Goal: Information Seeking & Learning: Learn about a topic

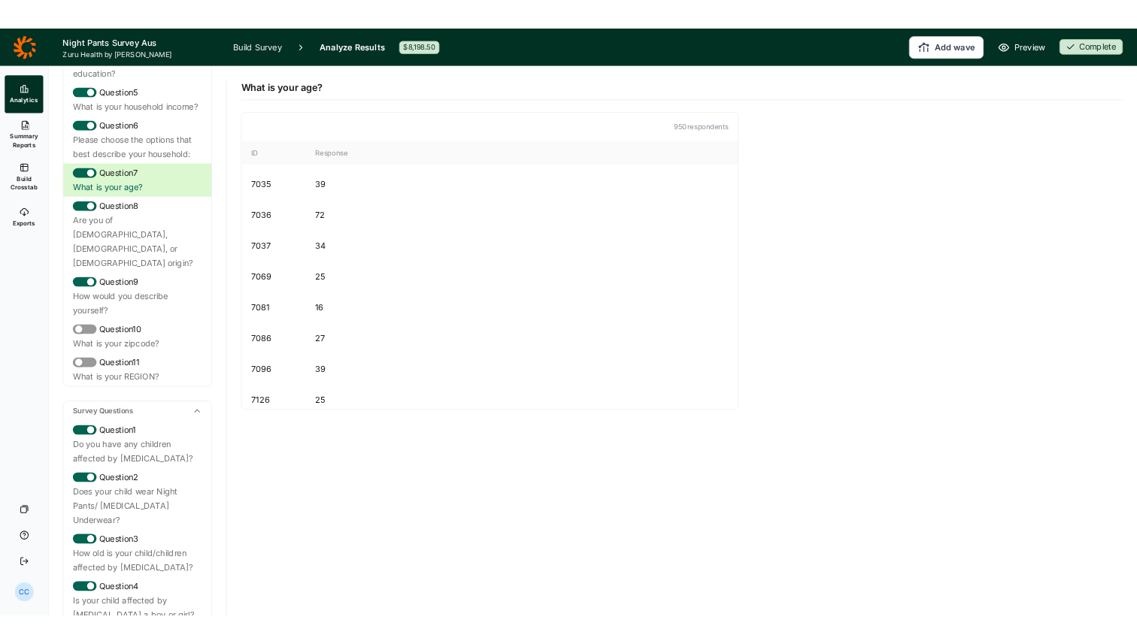
scroll to position [270, 0]
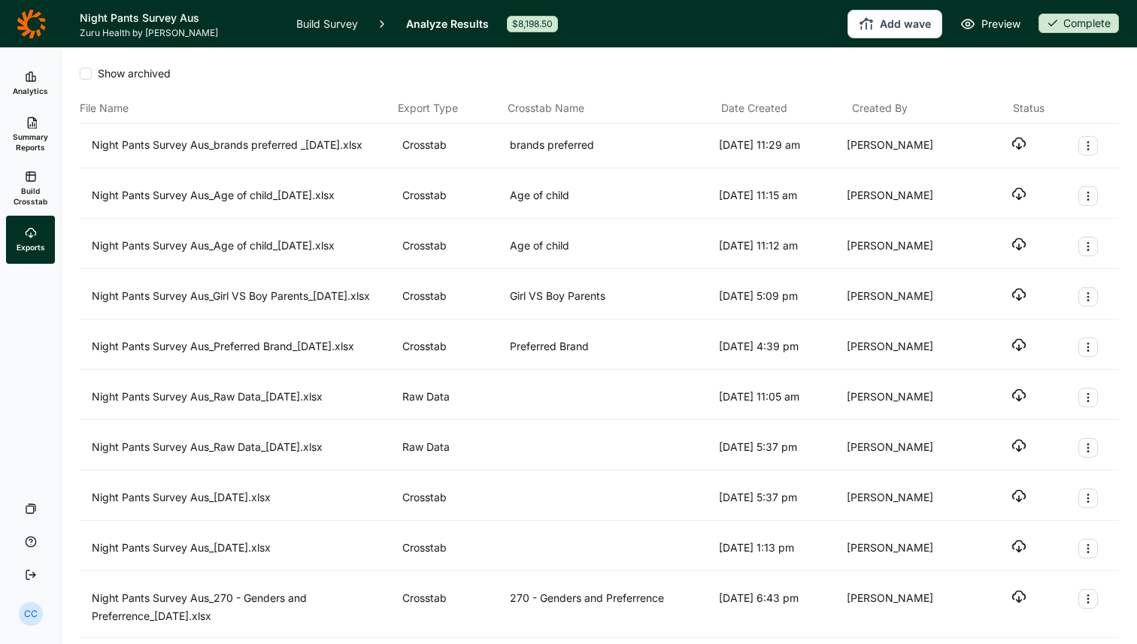
scroll to position [58, 0]
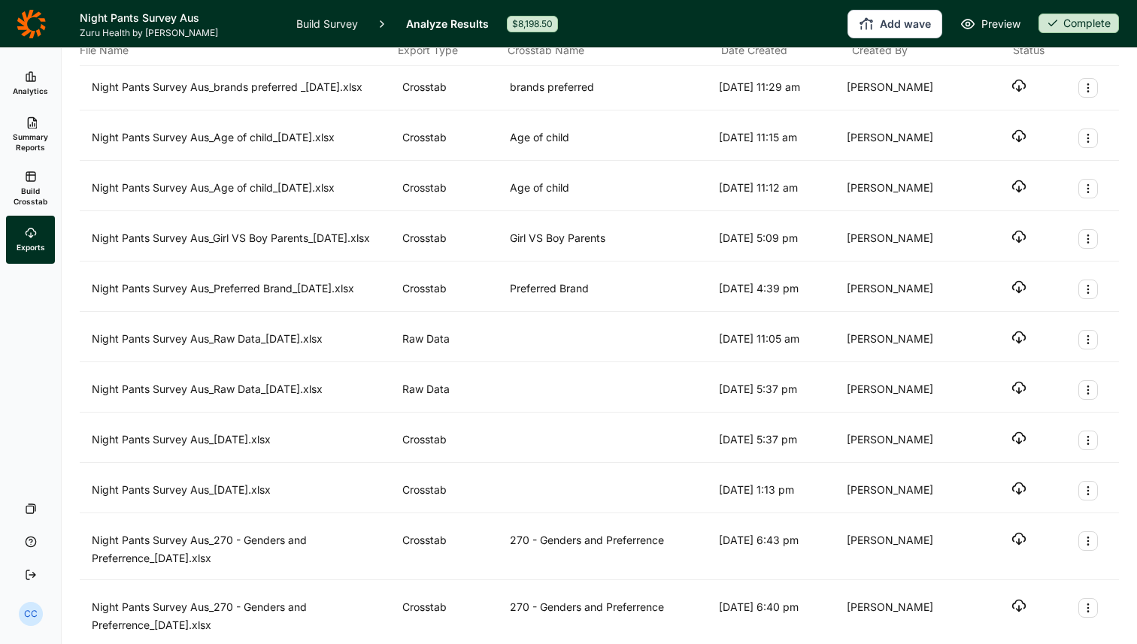
click at [65, 69] on div "Show archived File Name Export Type Crosstab Name Date Created Created By Statu…" at bounding box center [599, 346] width 1075 height 596
click at [34, 75] on icon at bounding box center [31, 77] width 12 height 12
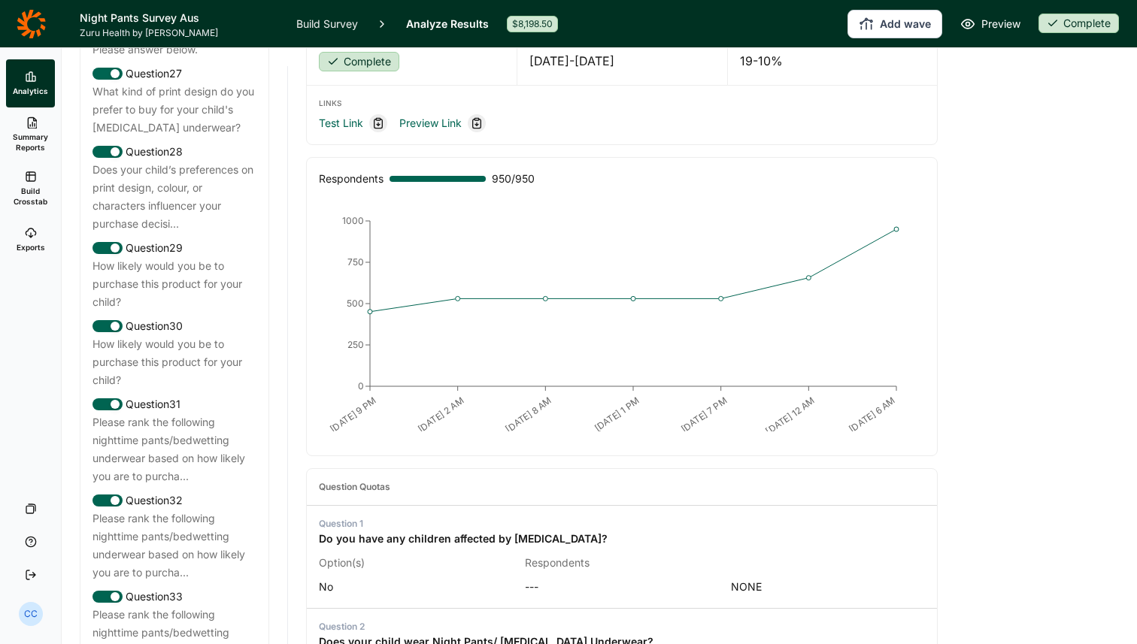
scroll to position [2887, 0]
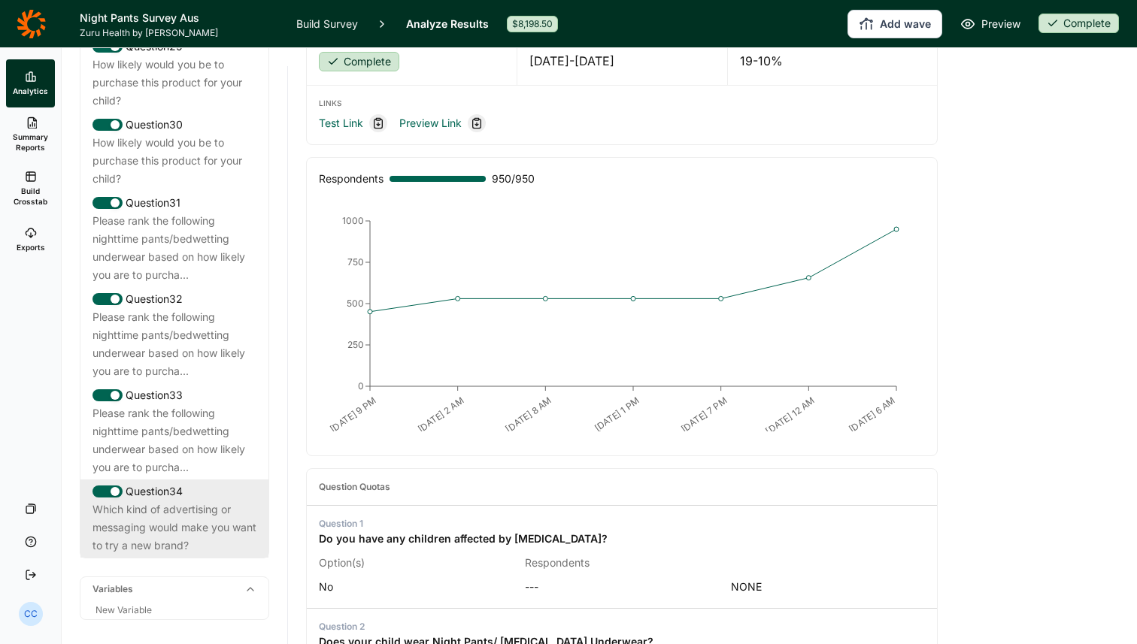
click at [197, 501] on div "Which kind of advertising or messaging would make you want to try a new brand?" at bounding box center [174, 528] width 164 height 54
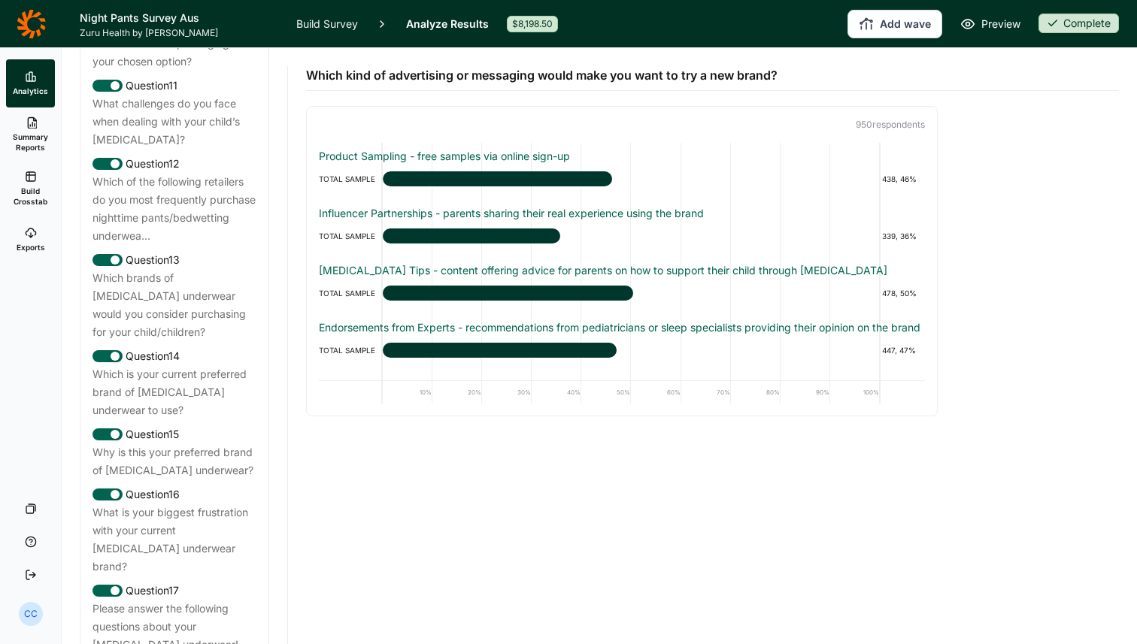
scroll to position [1742, 0]
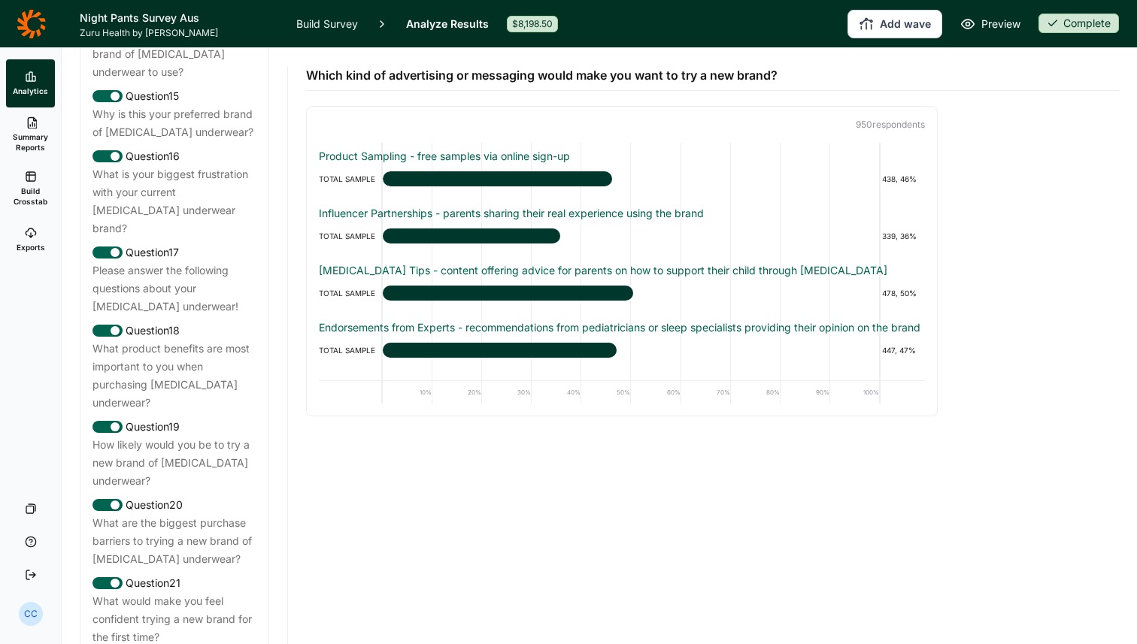
click at [34, 36] on icon at bounding box center [31, 24] width 29 height 30
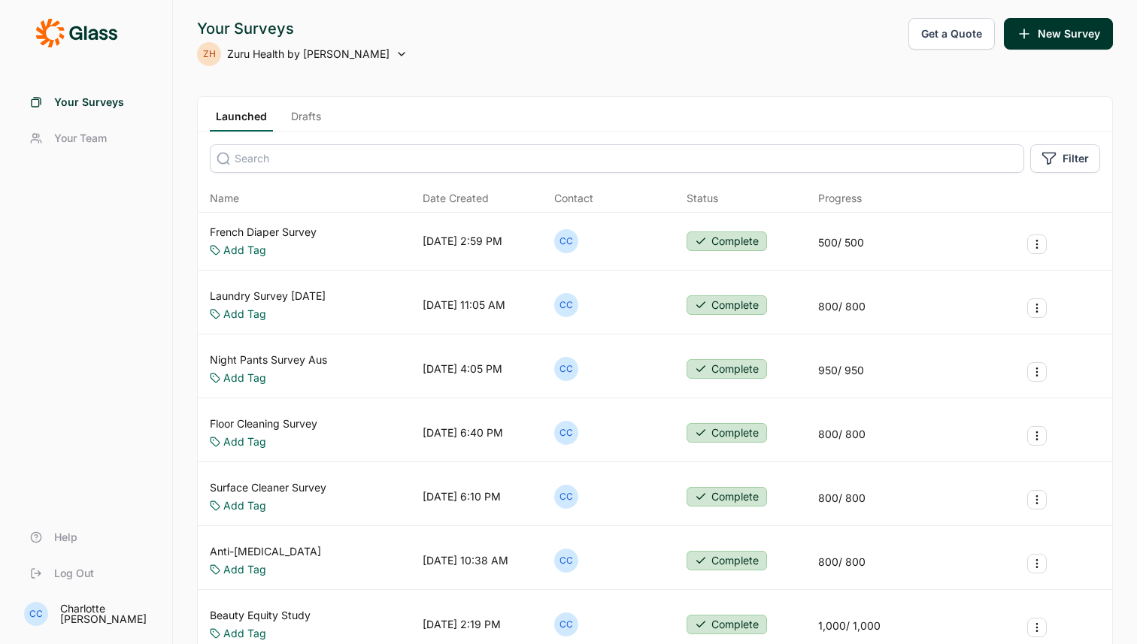
click at [968, 41] on button "Get a Quote" at bounding box center [951, 34] width 86 height 32
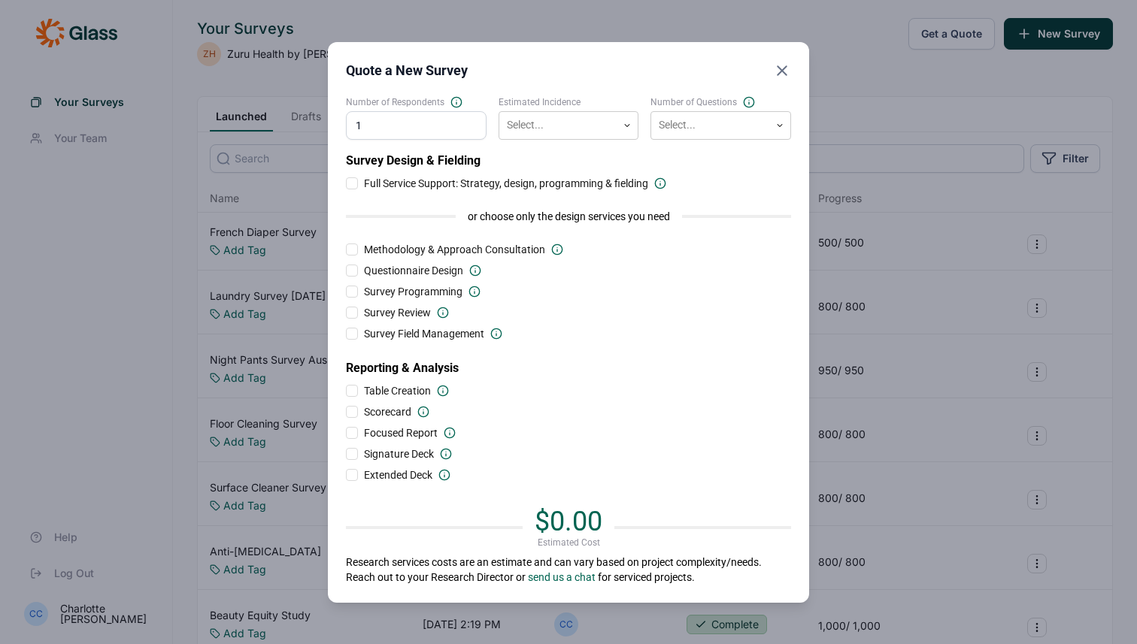
click at [482, 139] on div "Number of Respondents 1" at bounding box center [416, 118] width 141 height 44
click at [534, 138] on div "Select..." at bounding box center [569, 125] width 141 height 29
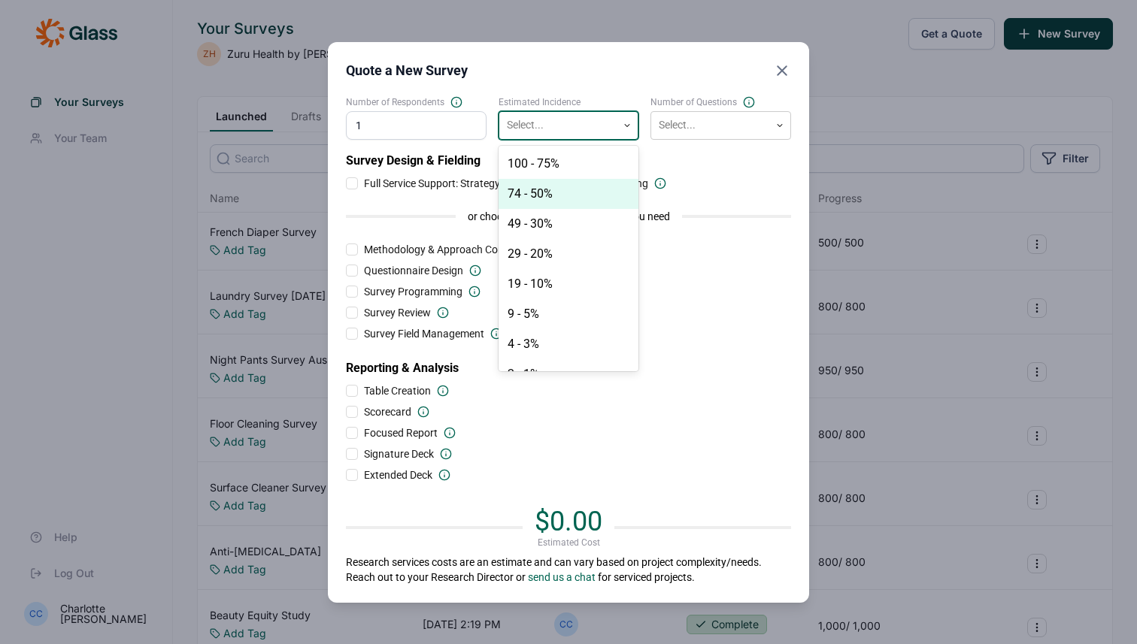
click at [546, 187] on div "74 - 50%" at bounding box center [569, 194] width 141 height 30
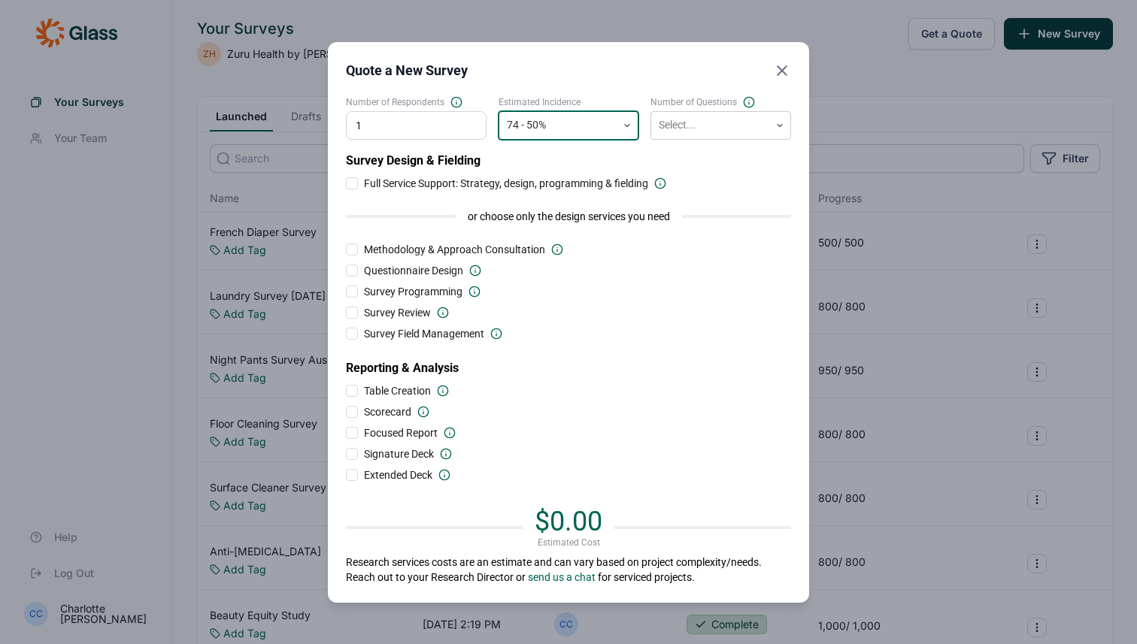
click at [585, 118] on div at bounding box center [558, 125] width 103 height 19
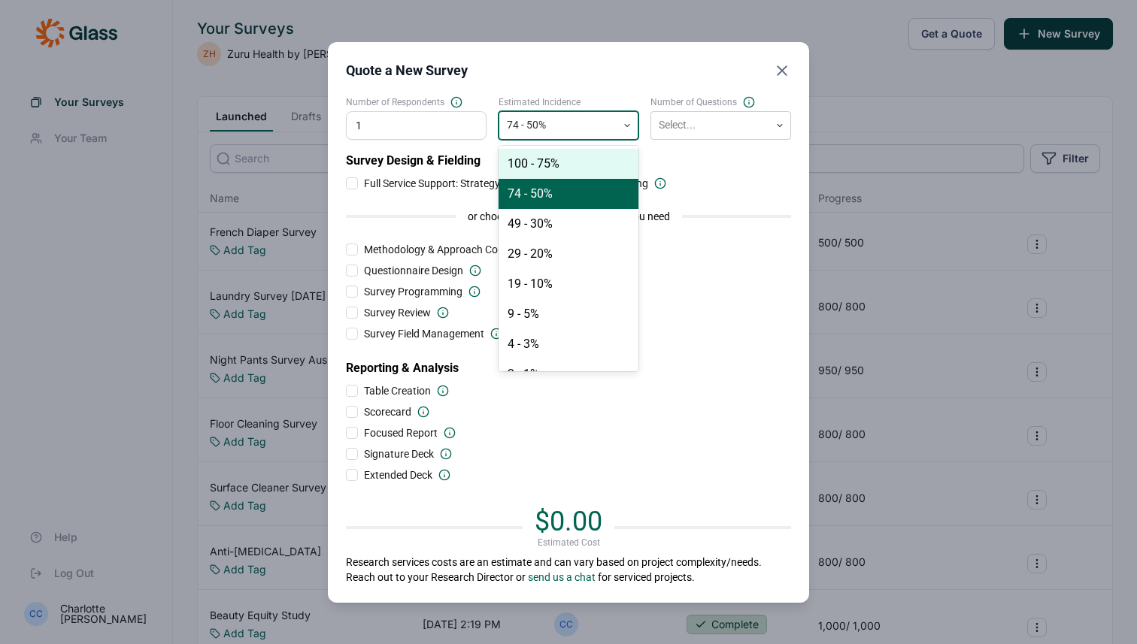
click at [463, 112] on input "1" at bounding box center [416, 125] width 141 height 29
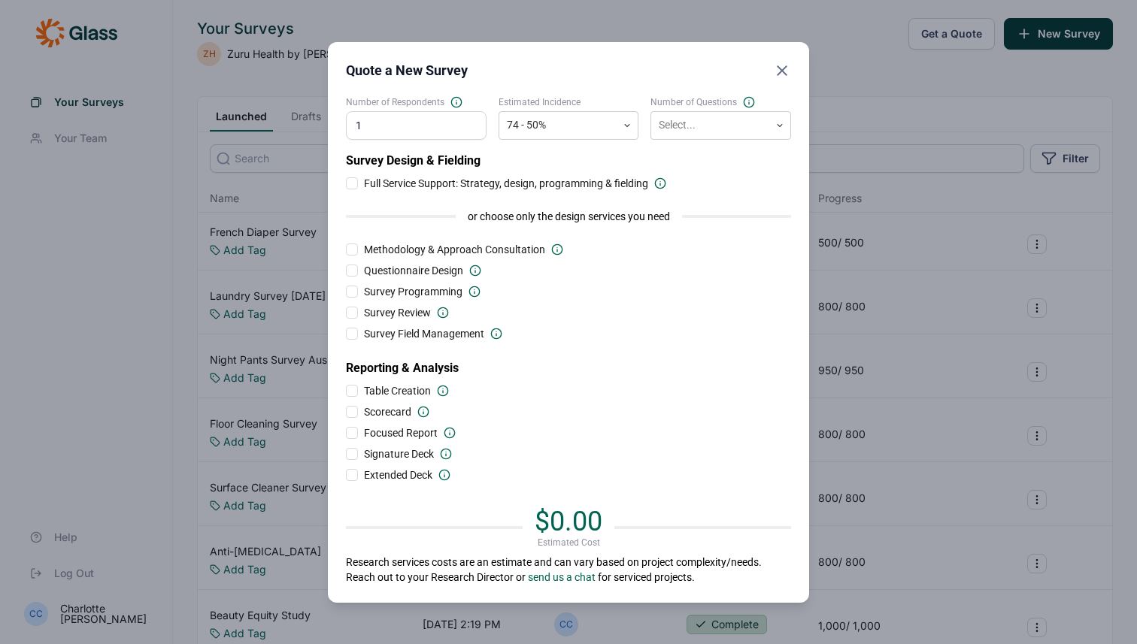
click at [432, 123] on input "1" at bounding box center [416, 125] width 141 height 29
click at [737, 127] on div at bounding box center [710, 125] width 103 height 19
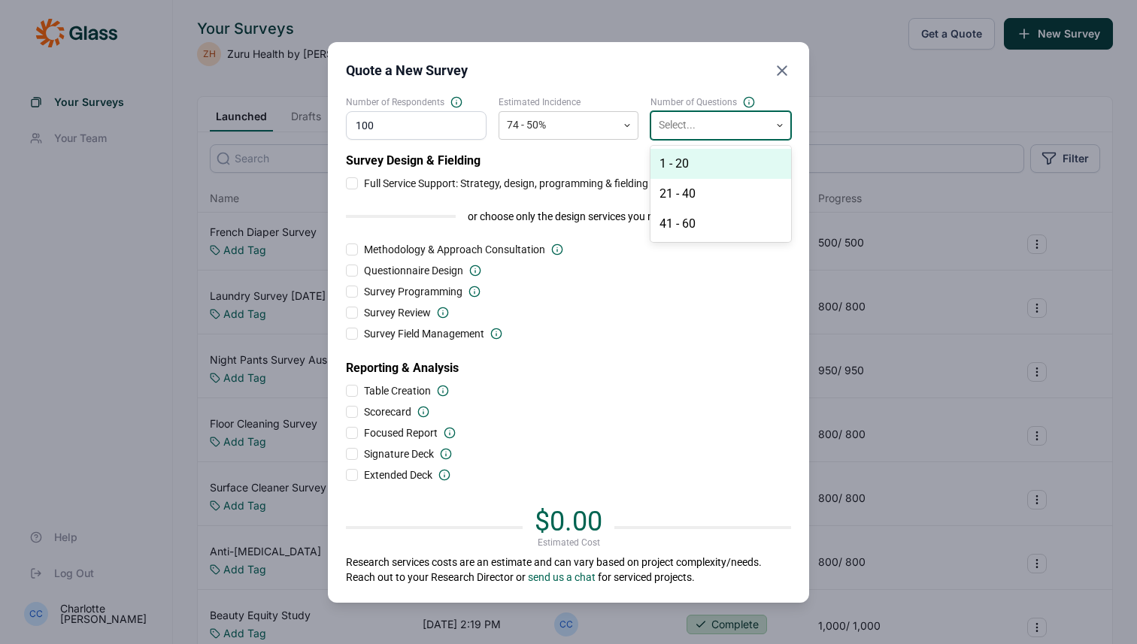
click at [724, 162] on div "1 - 20" at bounding box center [720, 164] width 141 height 30
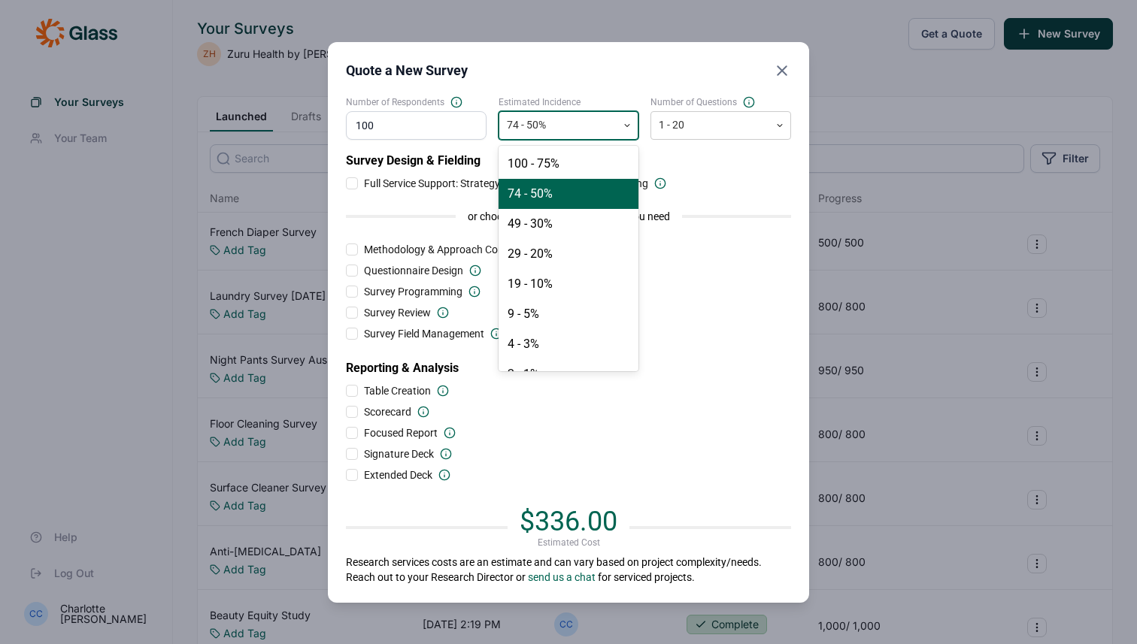
click at [562, 136] on div "74 - 50%" at bounding box center [558, 125] width 118 height 25
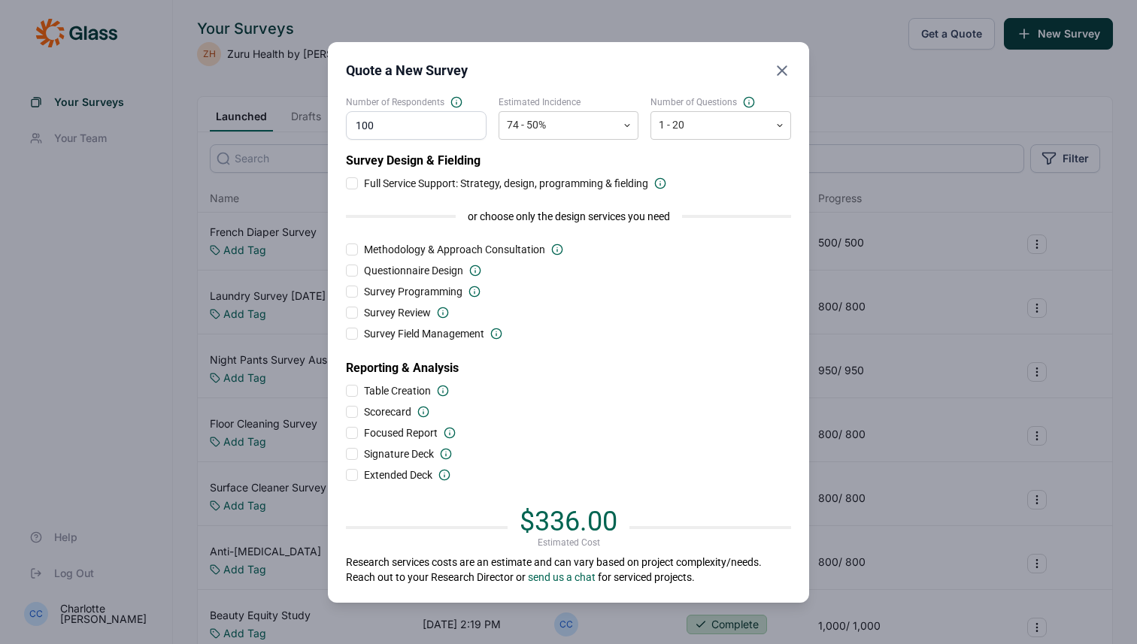
click at [435, 129] on input "100" at bounding box center [416, 125] width 141 height 29
drag, startPoint x: 435, startPoint y: 129, endPoint x: 306, endPoint y: 129, distance: 128.6
click at [306, 129] on div "Quote a New Survey Number of Respondents 100 Estimated Incidence 74 - 50% Numbe…" at bounding box center [568, 322] width 1137 height 644
type input "8"
type input "1"
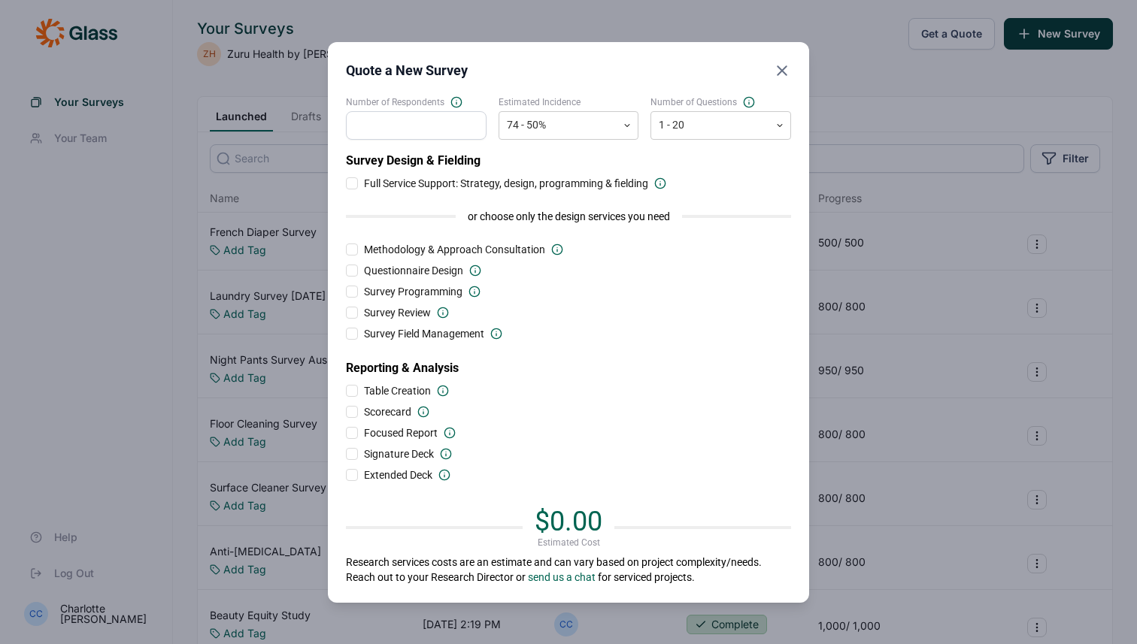
type input "0"
type input "1000"
click at [797, 73] on div "Quote a New Survey Number of Respondents Estimated Incidence 74 - 50% Number of…" at bounding box center [568, 322] width 481 height 561
click at [785, 74] on icon "Close" at bounding box center [782, 71] width 18 height 18
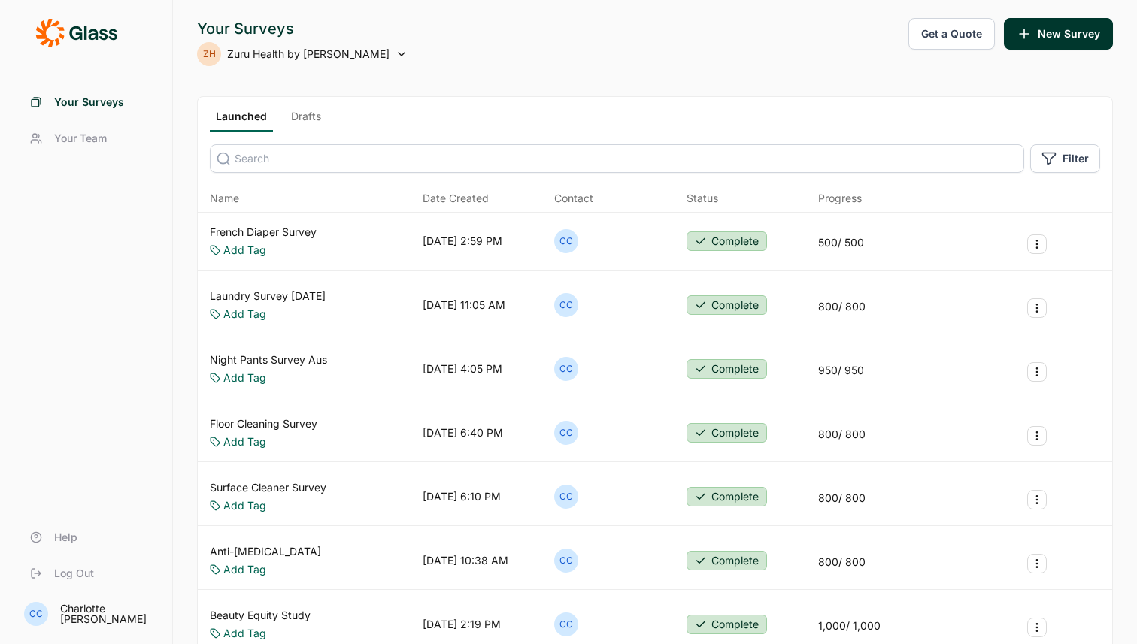
click at [277, 362] on link "Night Pants Survey Aus" at bounding box center [268, 360] width 117 height 15
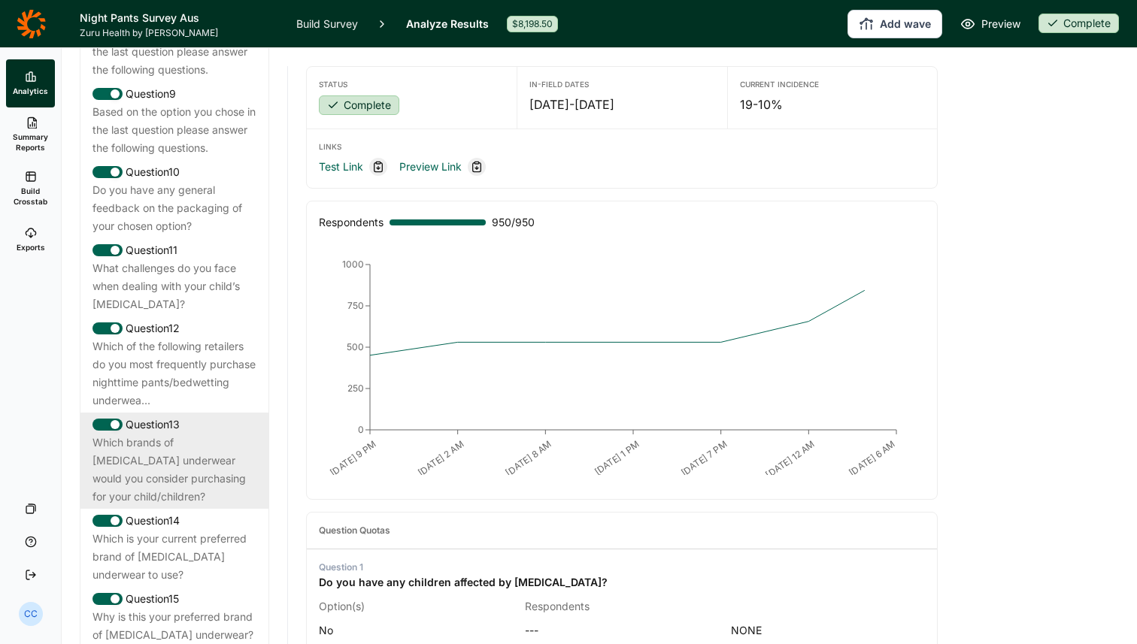
click at [154, 455] on div "Which brands of [MEDICAL_DATA] underwear would you consider purchasing for your…" at bounding box center [174, 470] width 164 height 72
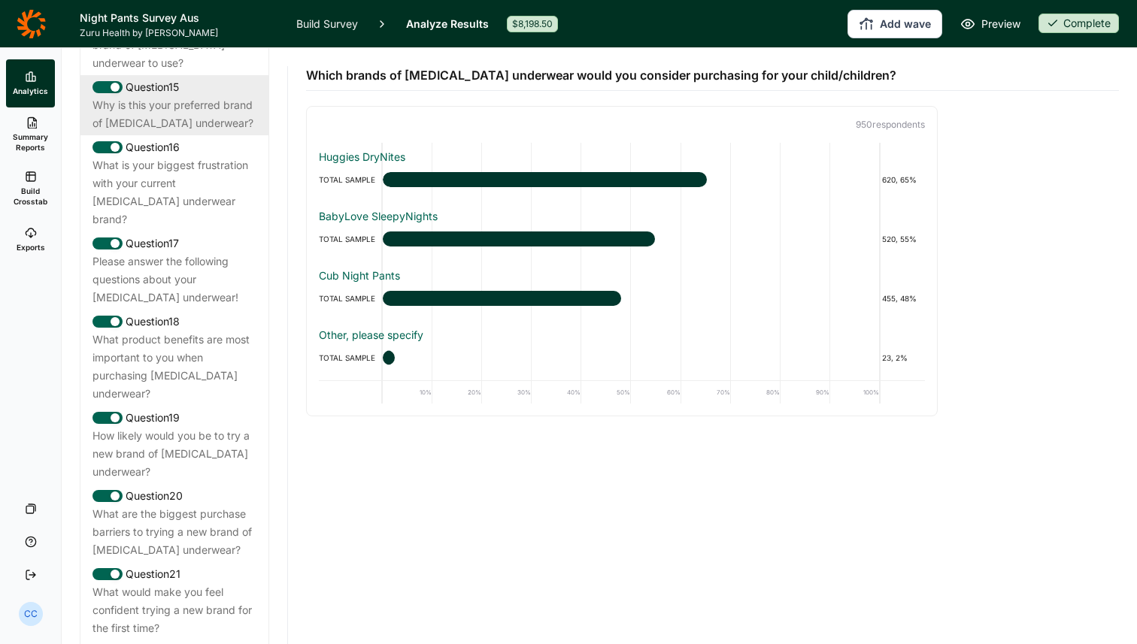
scroll to position [1756, 0]
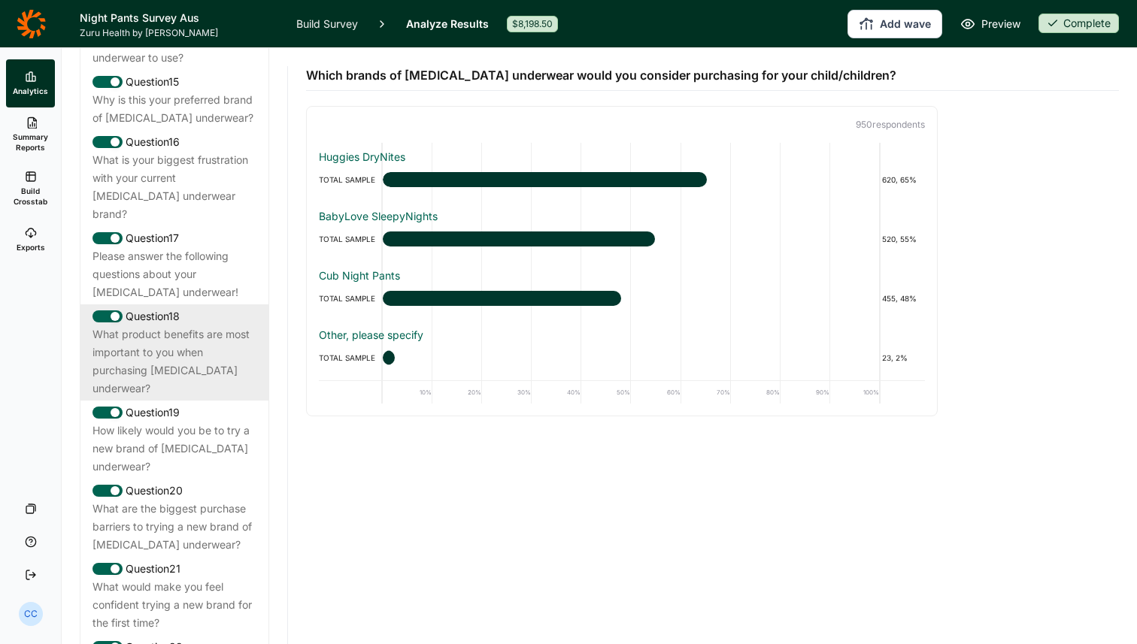
click at [192, 329] on div "What product benefits are most important to you when purchasing [MEDICAL_DATA] …" at bounding box center [174, 362] width 164 height 72
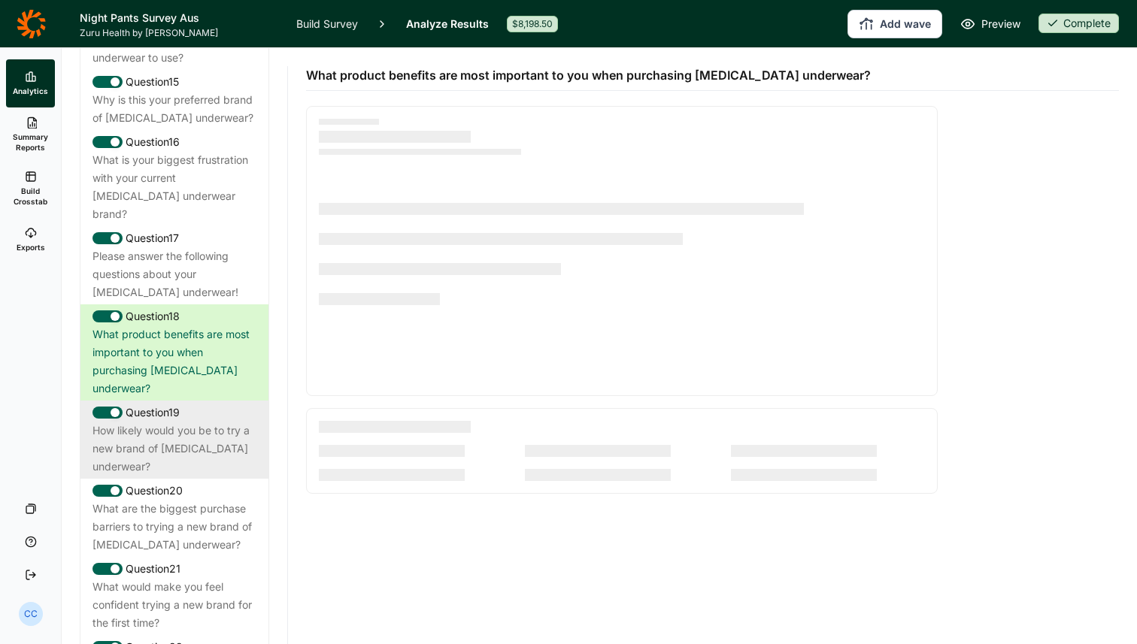
click at [177, 422] on div "How likely would you be to try a new brand of [MEDICAL_DATA] underwear?" at bounding box center [174, 449] width 164 height 54
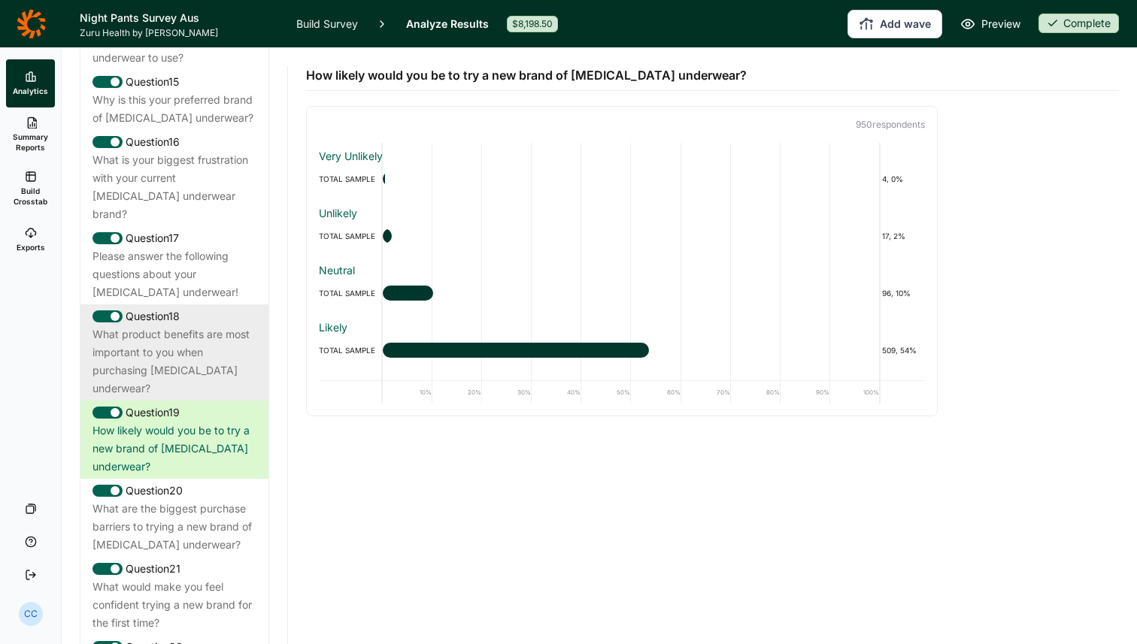
click at [212, 326] on div "What product benefits are most important to you when purchasing [MEDICAL_DATA] …" at bounding box center [174, 362] width 164 height 72
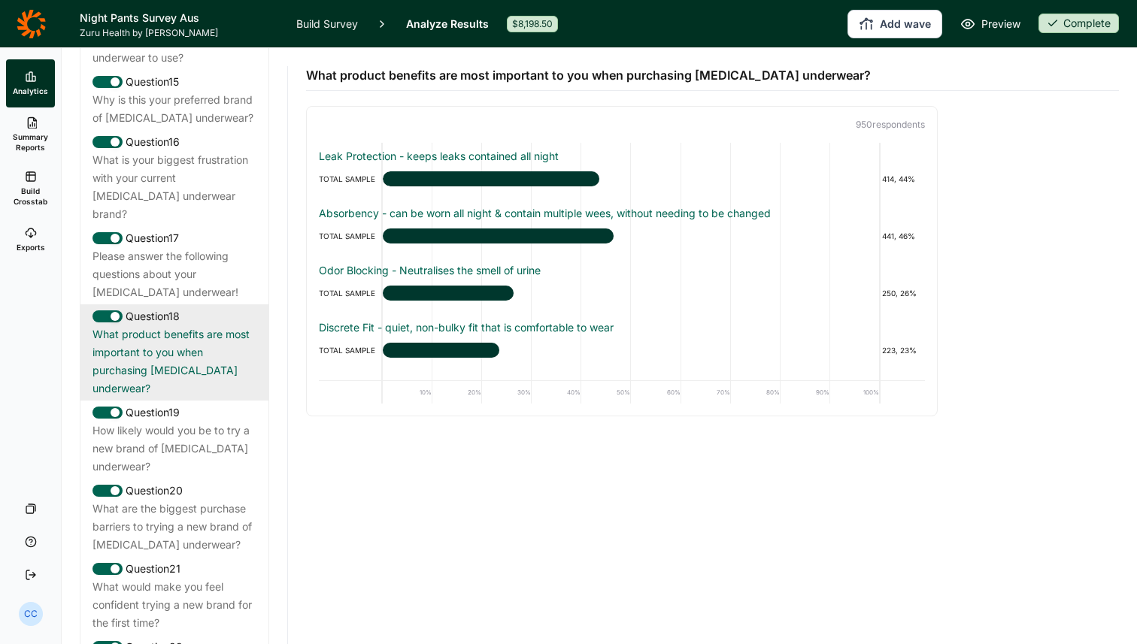
scroll to position [2008, 0]
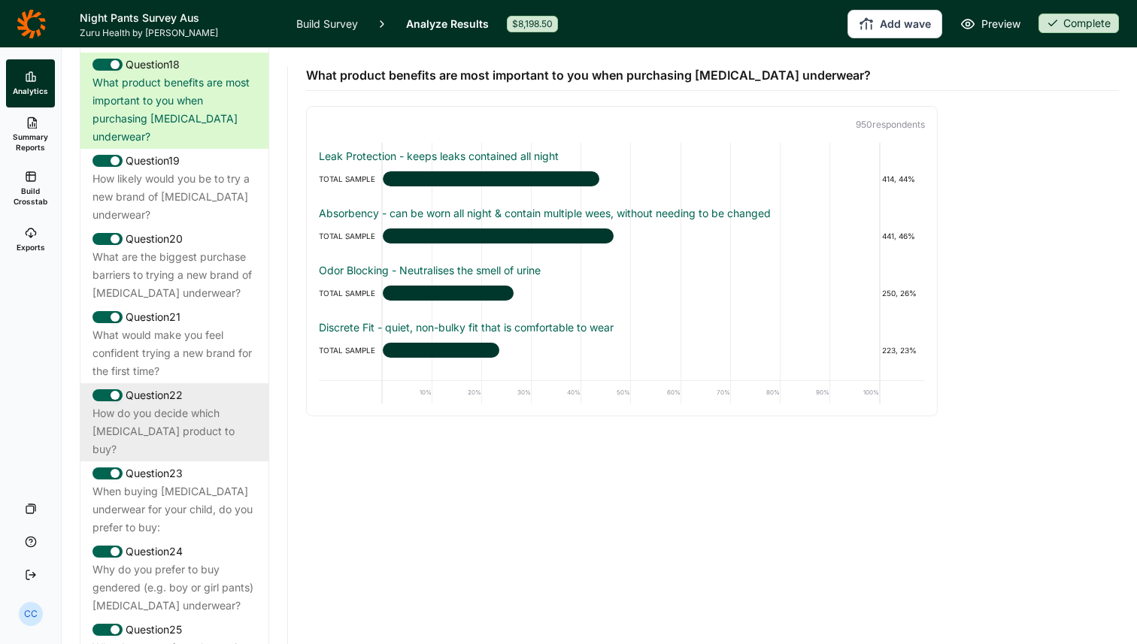
click at [204, 405] on div "How do you decide which [MEDICAL_DATA] product to buy?" at bounding box center [174, 432] width 164 height 54
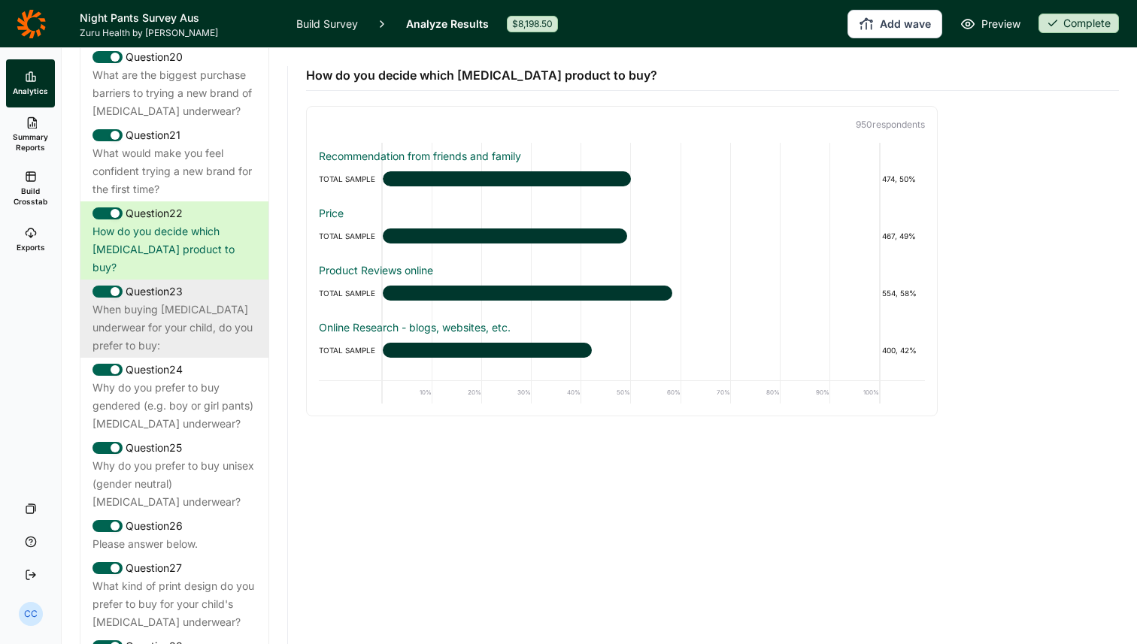
scroll to position [2198, 0]
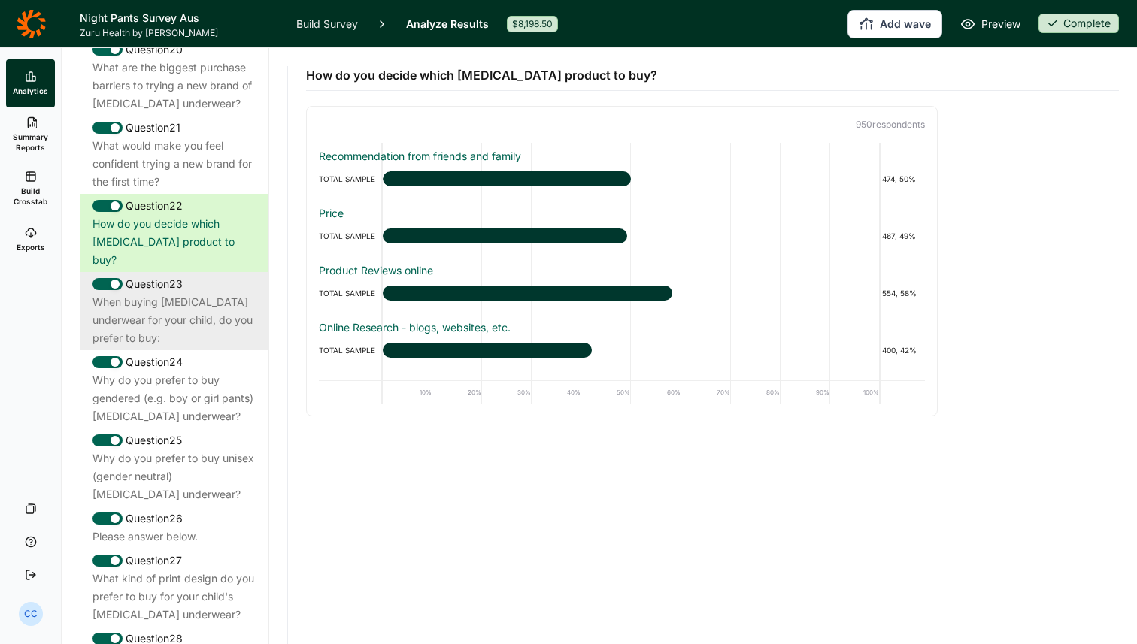
click at [199, 450] on div "Why do you prefer to buy unisex (gender neutral) [MEDICAL_DATA] underwear?" at bounding box center [174, 477] width 164 height 54
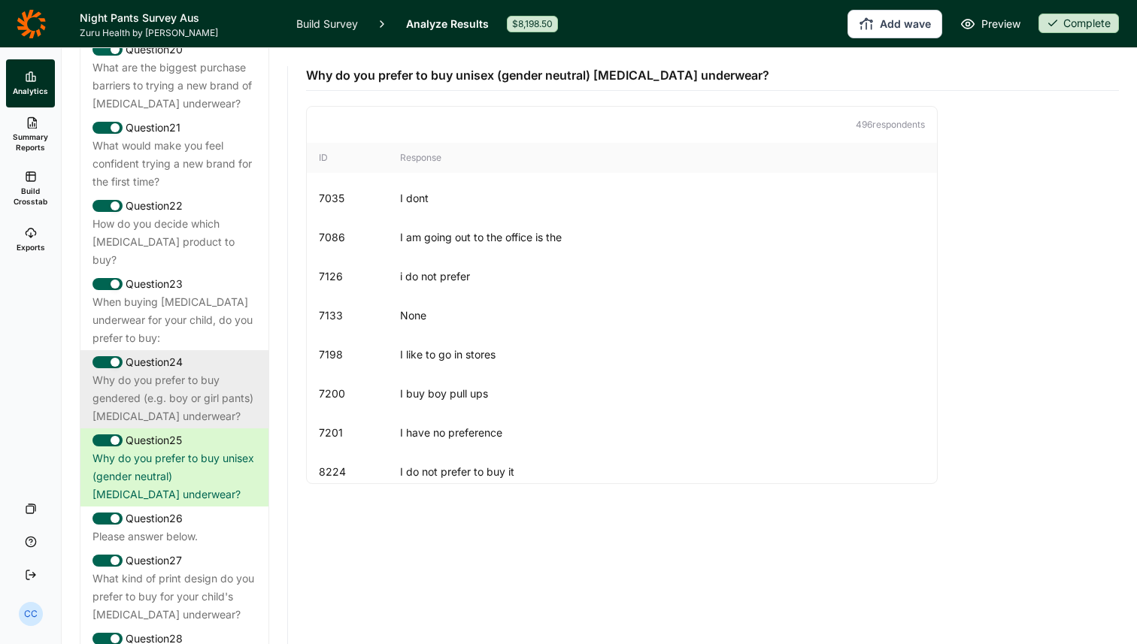
click at [201, 371] on div "Why do you prefer to buy gendered (e.g. boy or girl pants) [MEDICAL_DATA] under…" at bounding box center [174, 398] width 164 height 54
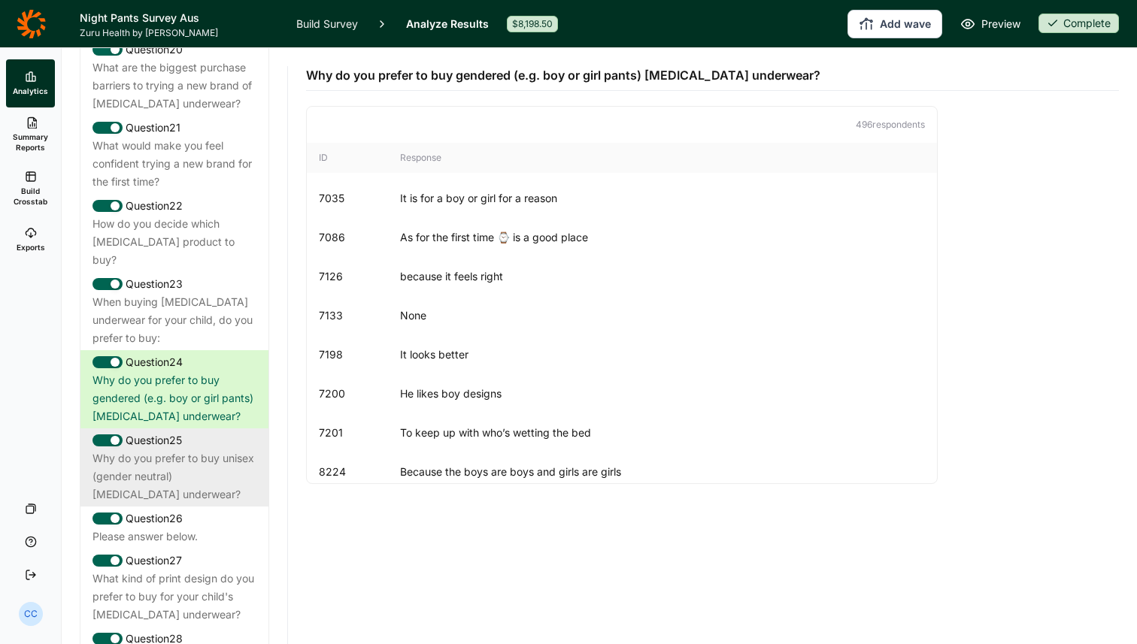
click at [193, 450] on div "Why do you prefer to buy unisex (gender neutral) [MEDICAL_DATA] underwear?" at bounding box center [174, 477] width 164 height 54
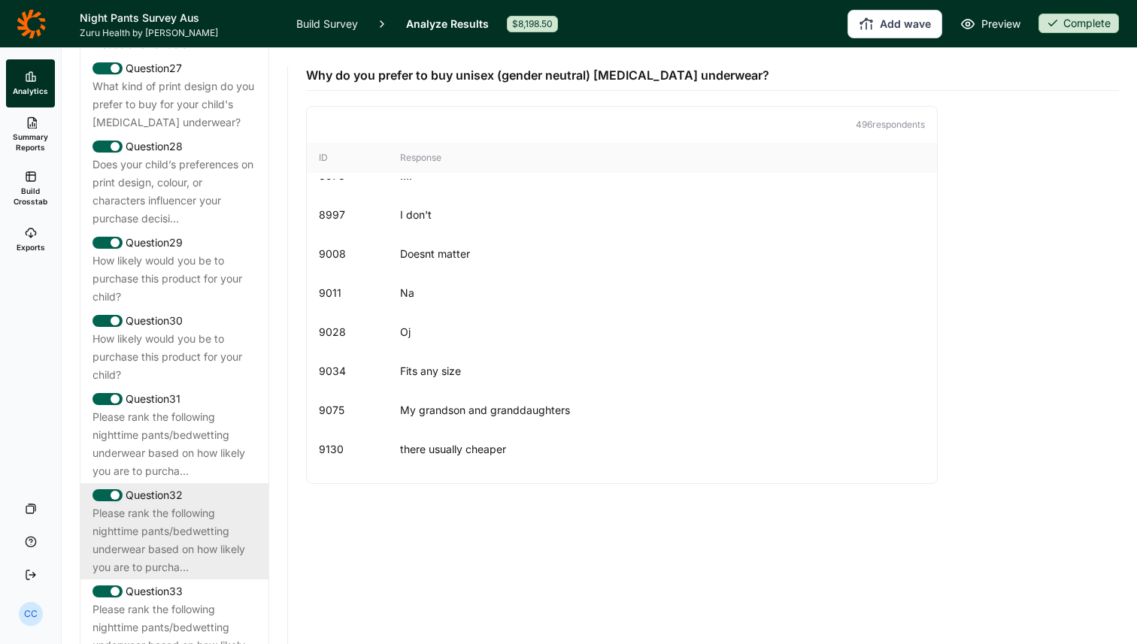
scroll to position [2887, 0]
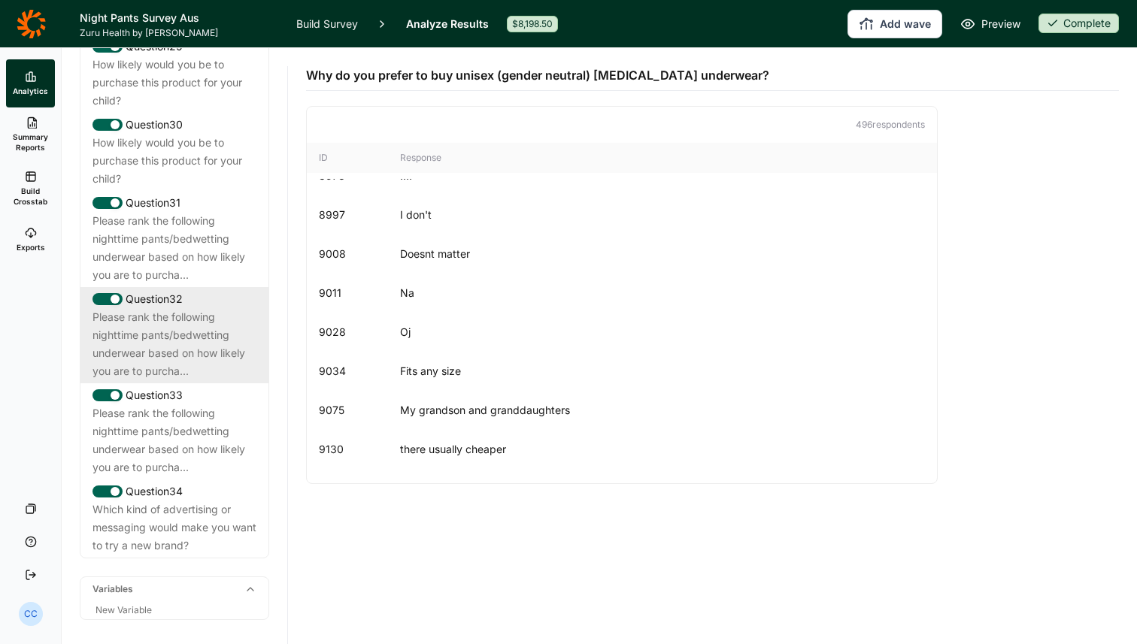
click at [211, 501] on div "Which kind of advertising or messaging would make you want to try a new brand?" at bounding box center [174, 528] width 164 height 54
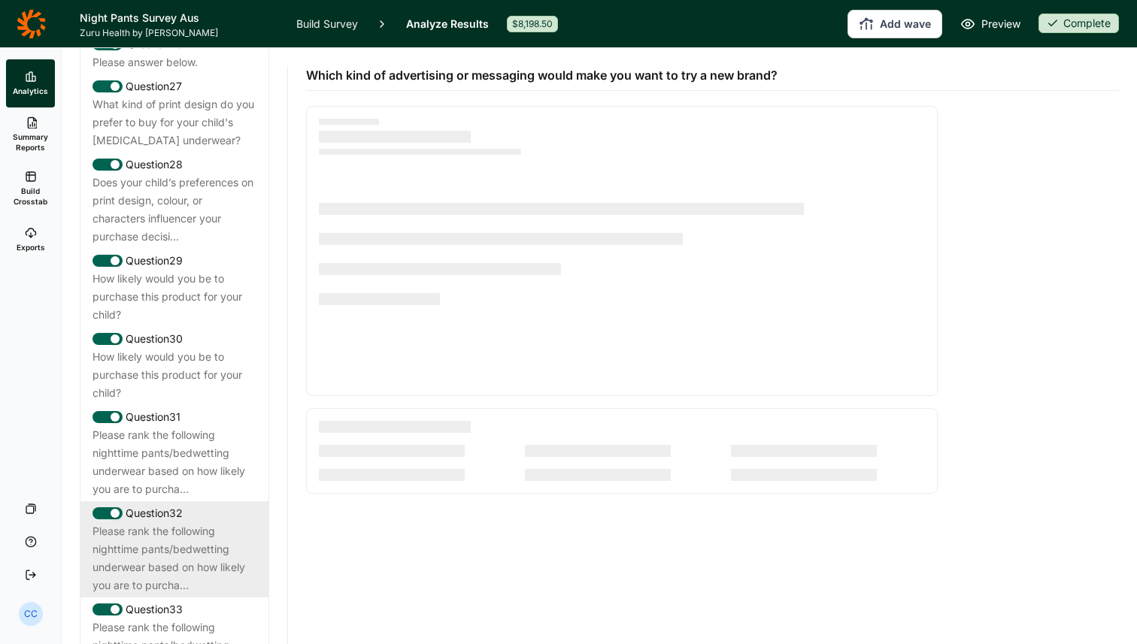
scroll to position [2668, 0]
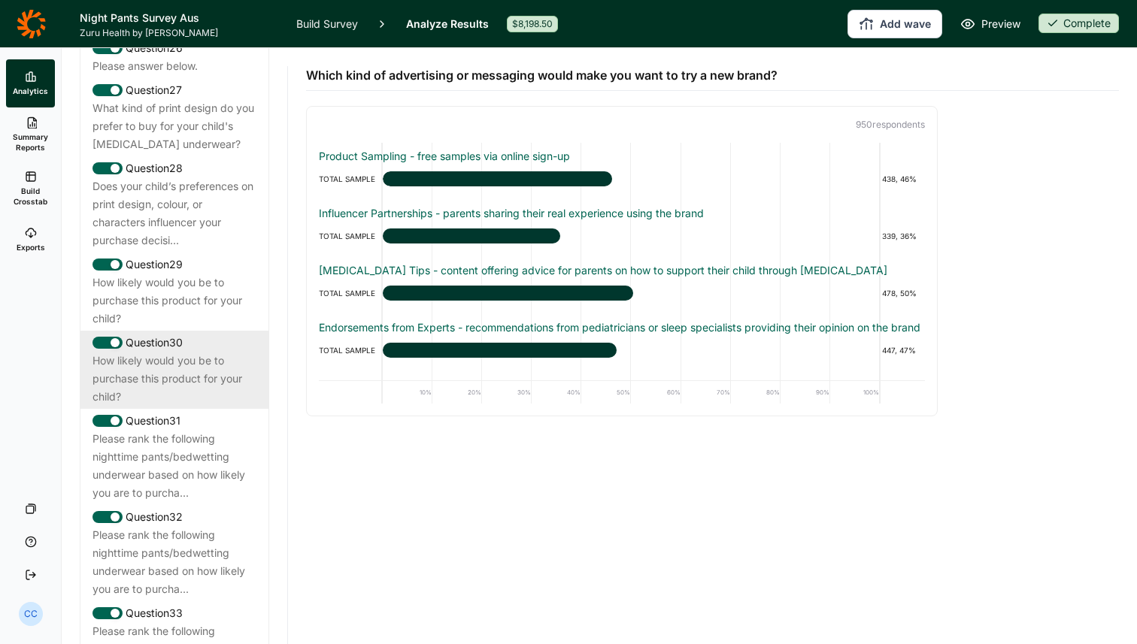
click at [189, 352] on div "How likely would you be to purchase this product for your child?" at bounding box center [174, 379] width 164 height 54
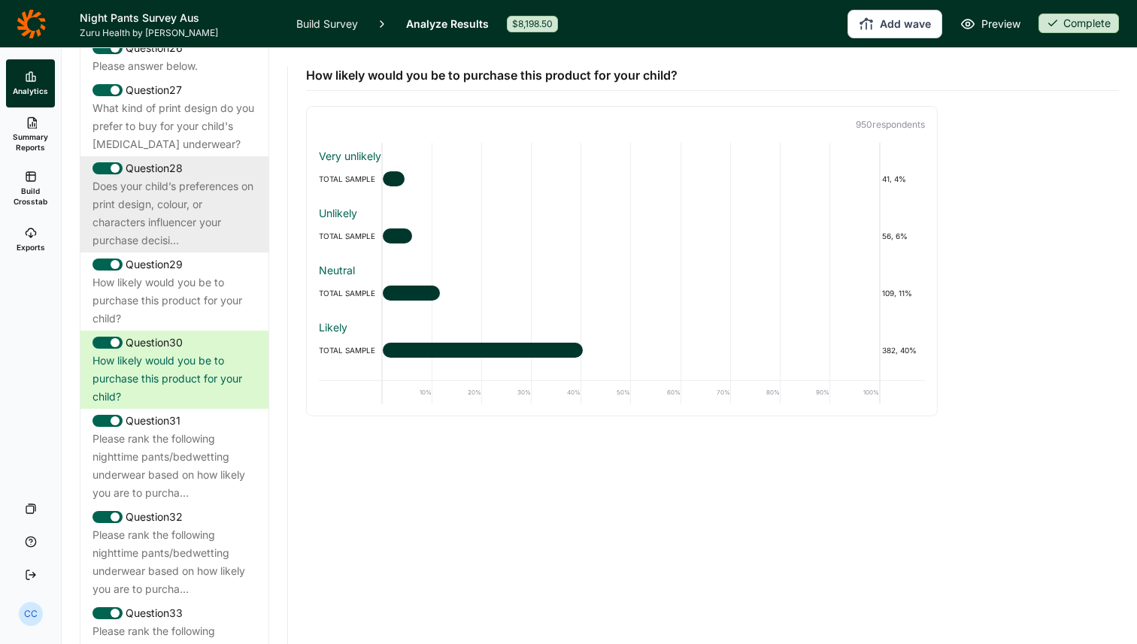
click at [192, 177] on div "Does your child’s preferences on print design, colour, or characters influencer…" at bounding box center [174, 213] width 164 height 72
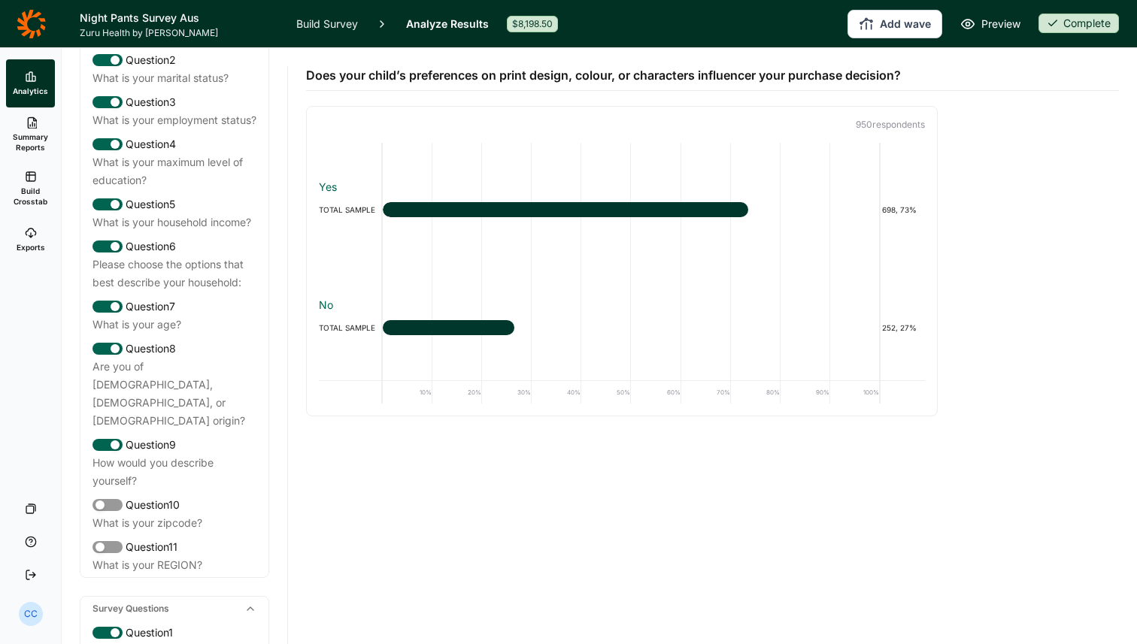
scroll to position [0, 0]
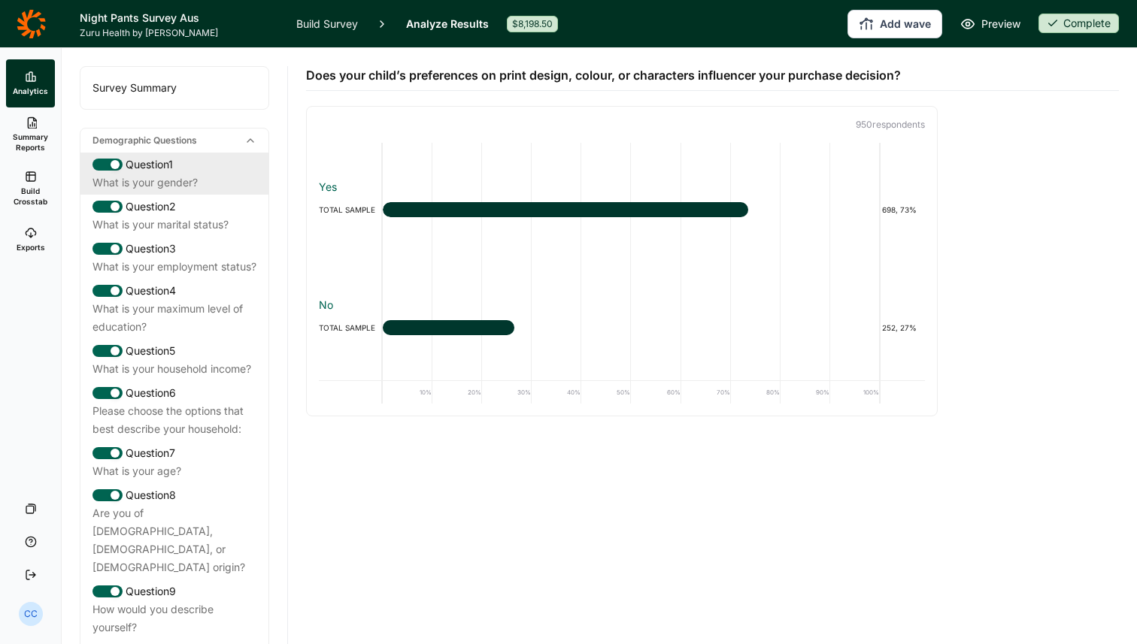
click at [174, 171] on div "Question 1" at bounding box center [174, 165] width 164 height 18
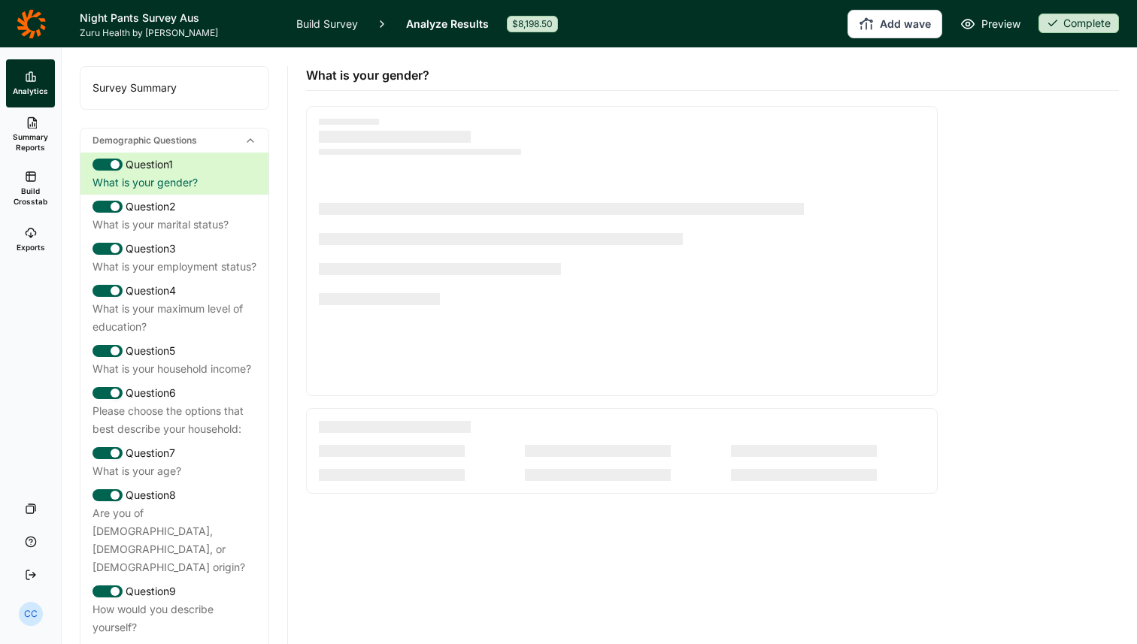
click at [168, 102] on div "Survey Summary" at bounding box center [174, 88] width 188 height 42
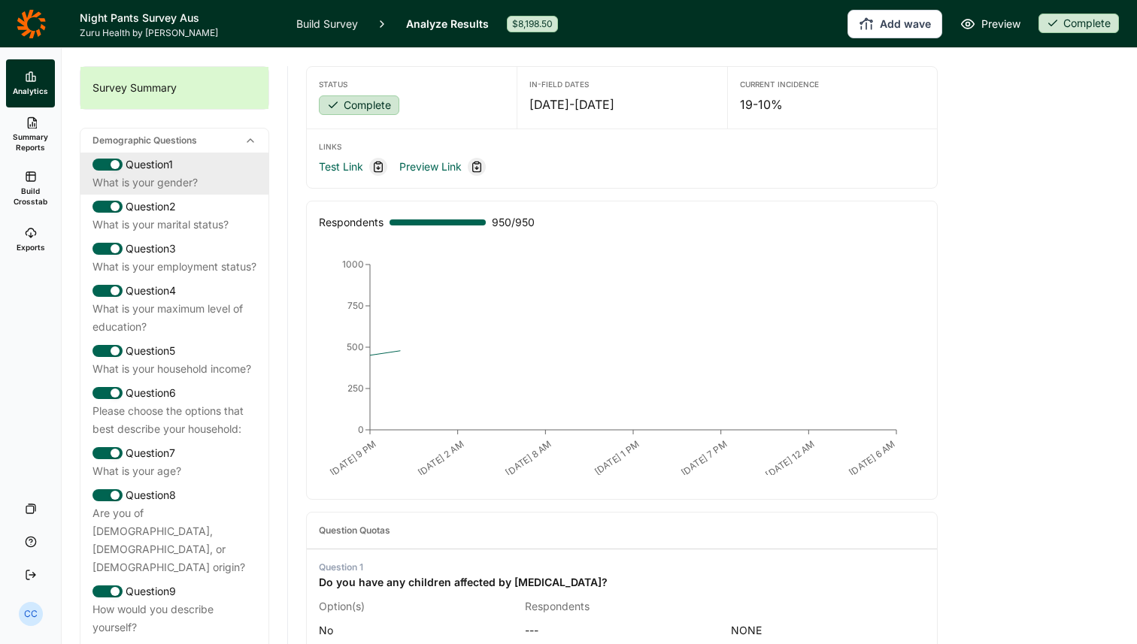
click at [181, 186] on div "What is your gender?" at bounding box center [174, 183] width 164 height 18
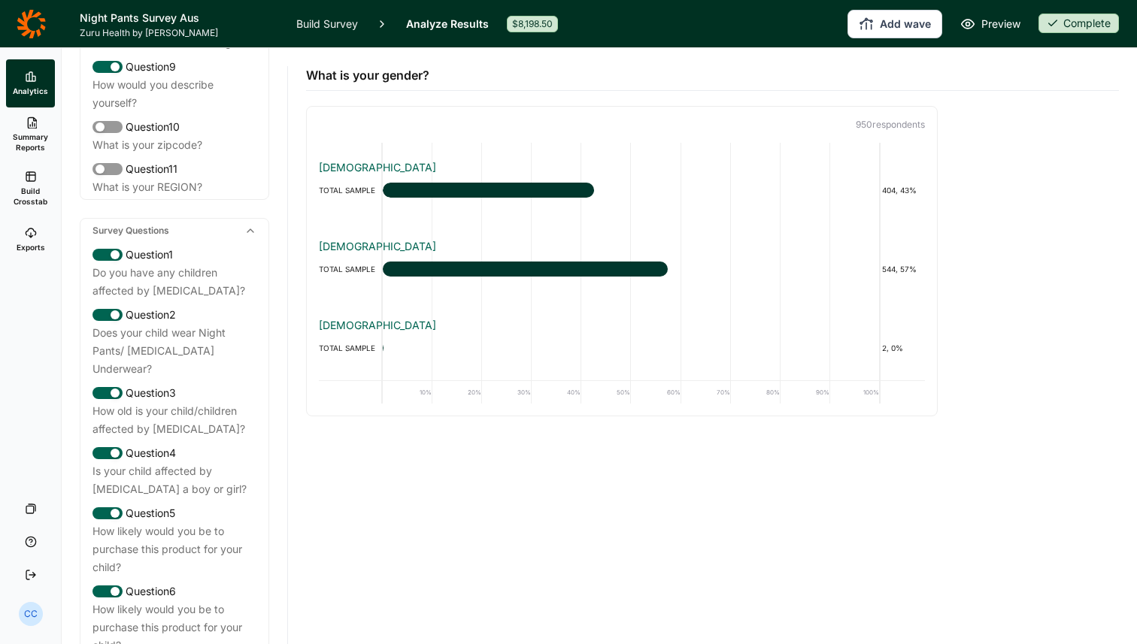
scroll to position [625, 0]
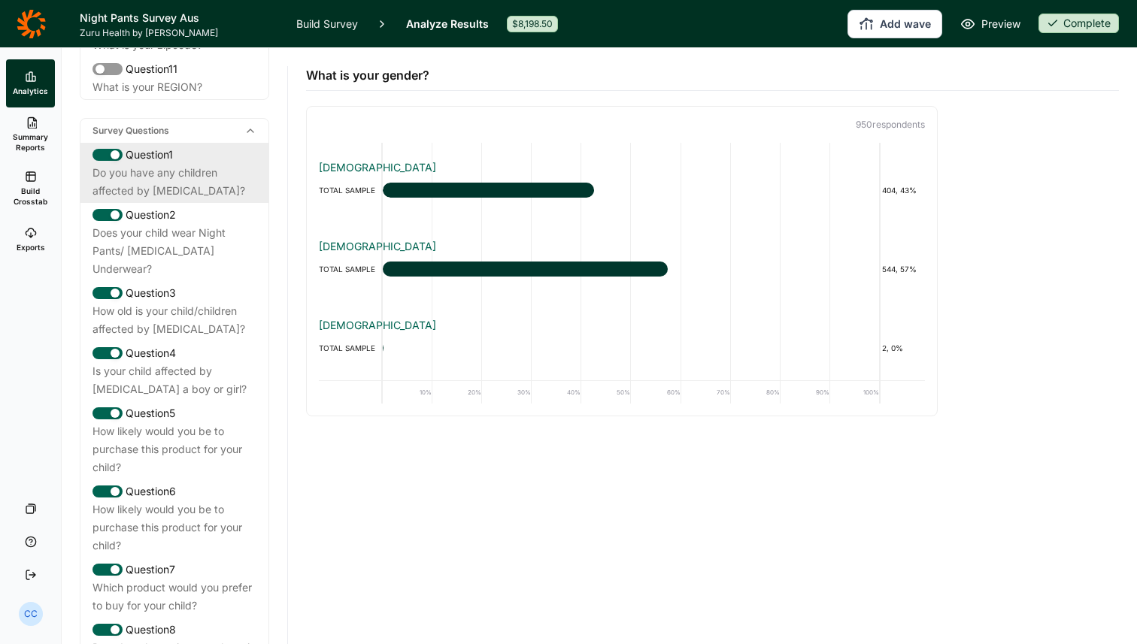
click at [198, 146] on div "Question 1" at bounding box center [174, 155] width 164 height 18
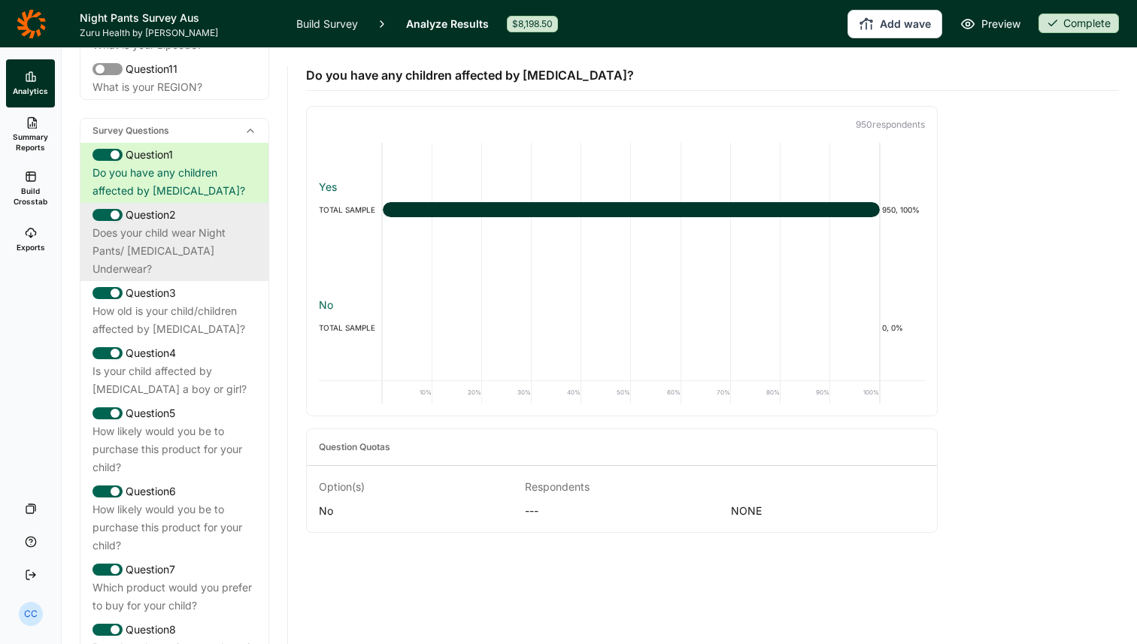
click at [190, 224] on div "Does your child wear Night Pants/ [MEDICAL_DATA] Underwear?" at bounding box center [174, 251] width 164 height 54
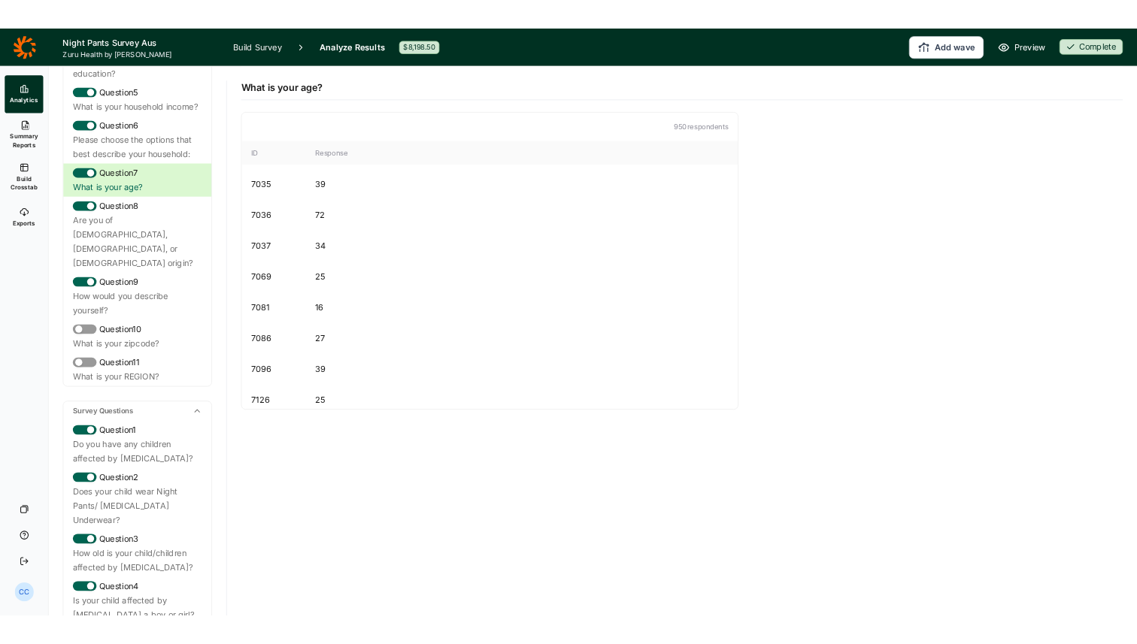
scroll to position [270, 0]
